Goal: Transaction & Acquisition: Purchase product/service

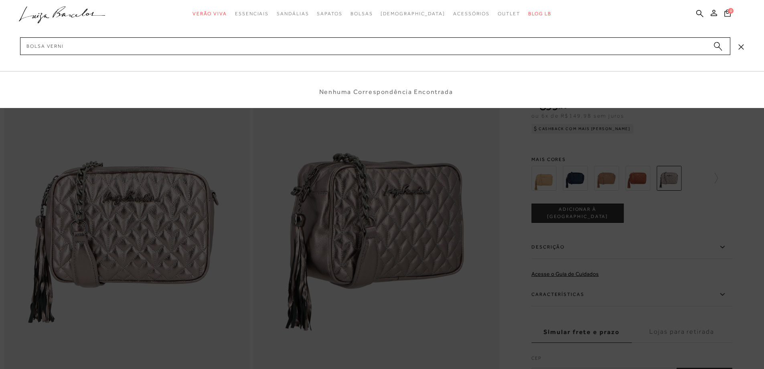
type input "BOLSA VERNIZ"
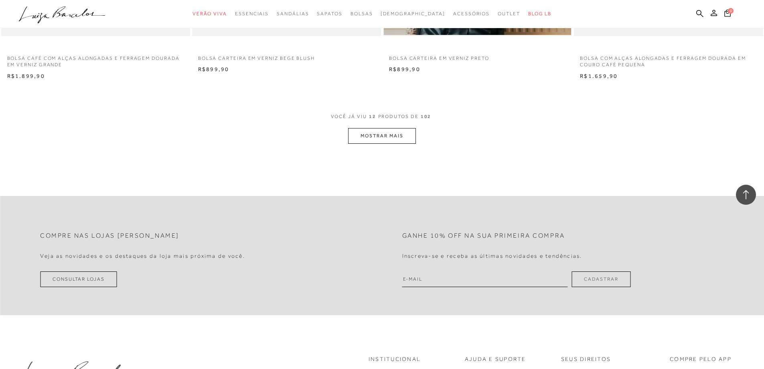
scroll to position [1003, 0]
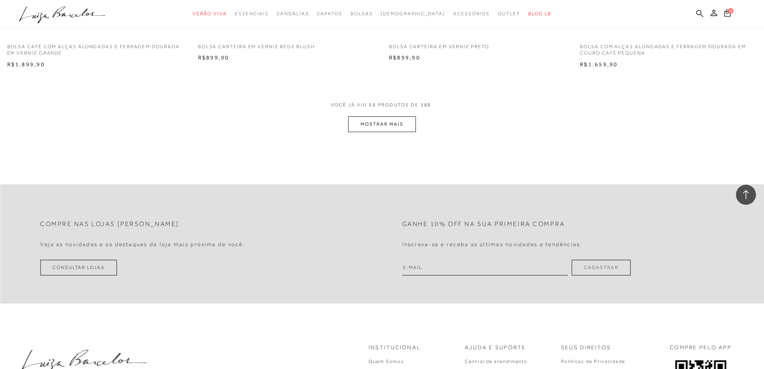
click at [382, 126] on button "MOSTRAR MAIS" at bounding box center [381, 124] width 67 height 16
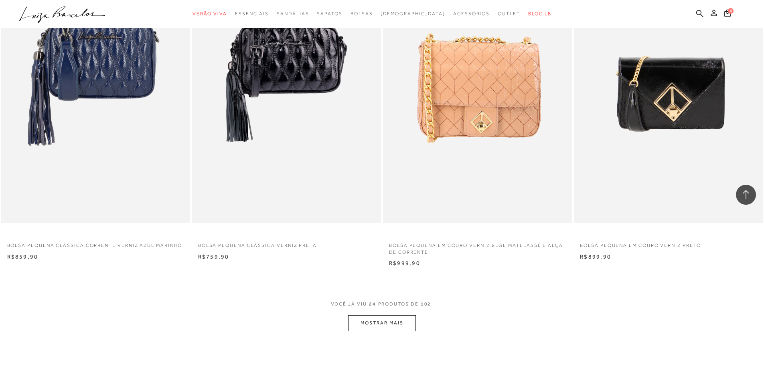
scroll to position [1806, 0]
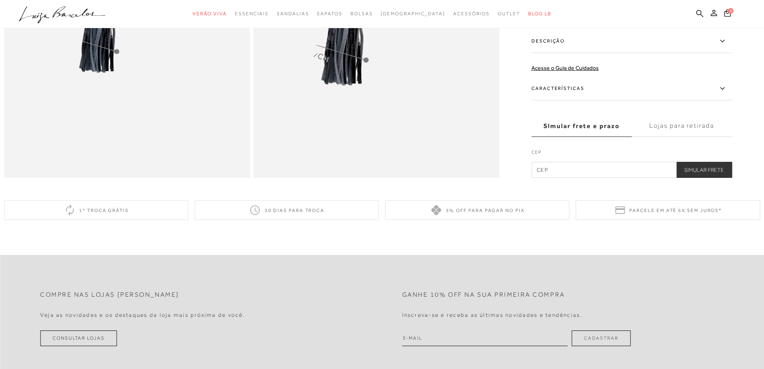
scroll to position [1204, 0]
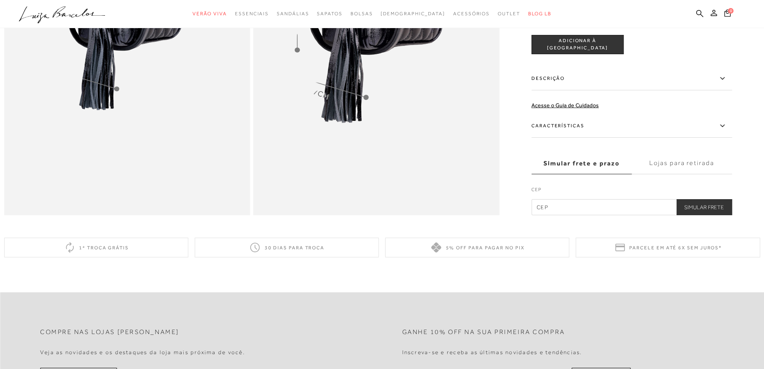
click at [581, 215] on input "text" at bounding box center [632, 207] width 201 height 16
type input "29050-565"
click at [699, 215] on button "Simular Frete" at bounding box center [705, 207] width 56 height 16
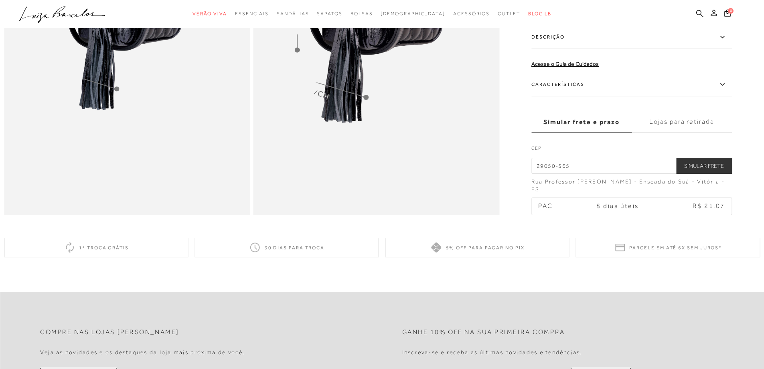
click at [461, 174] on img at bounding box center [377, 30] width 246 height 369
